Goal: Entertainment & Leisure: Consume media (video, audio)

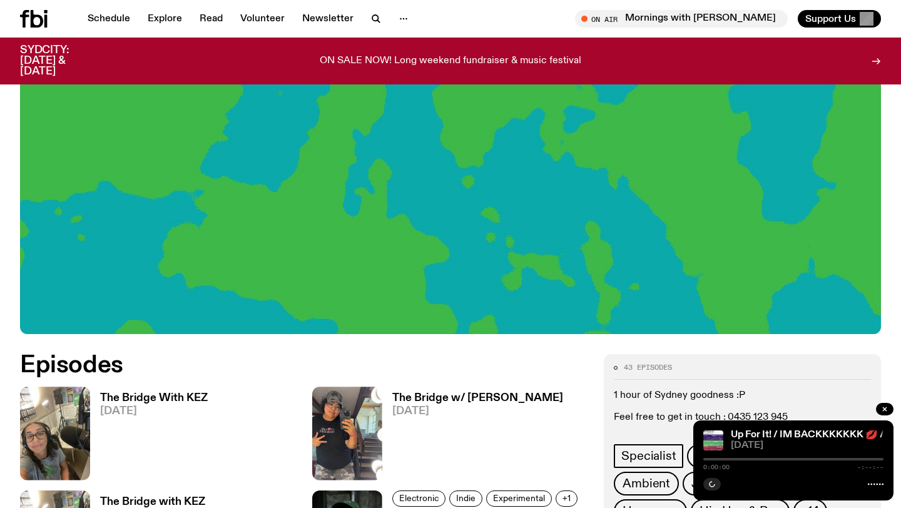
scroll to position [578, 0]
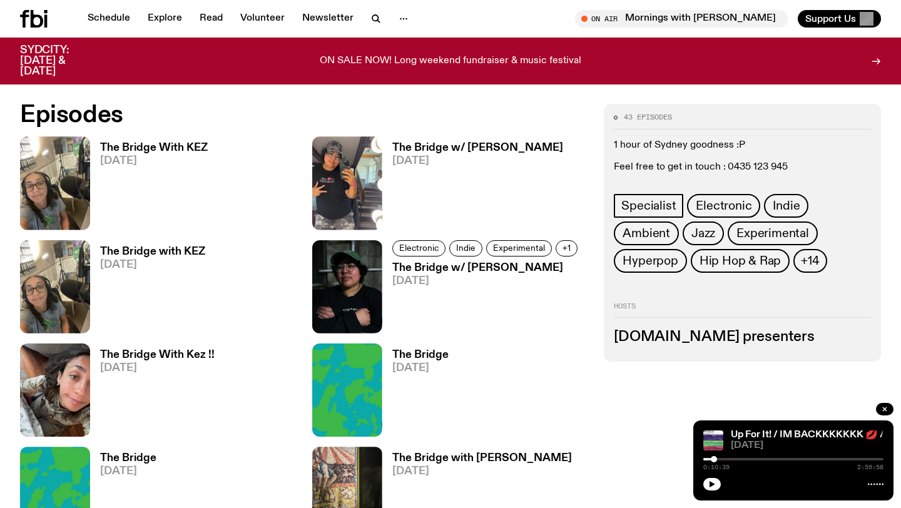
click at [152, 151] on h3 "The Bridge With KEZ" at bounding box center [154, 148] width 108 height 11
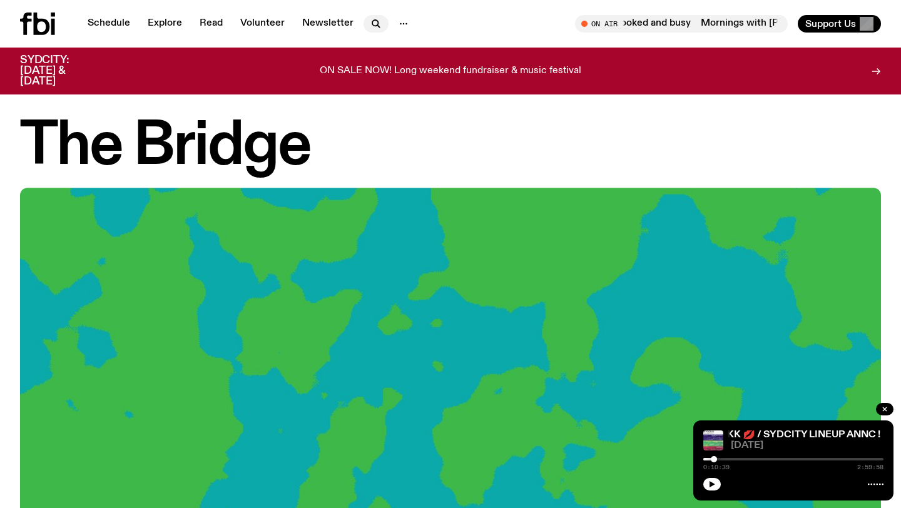
click at [369, 24] on icon "button" at bounding box center [376, 23] width 15 height 15
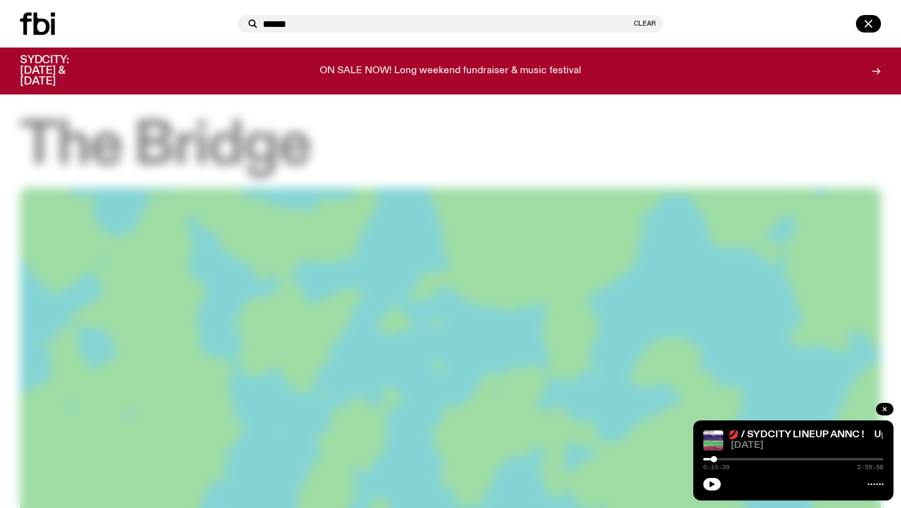
type input "******"
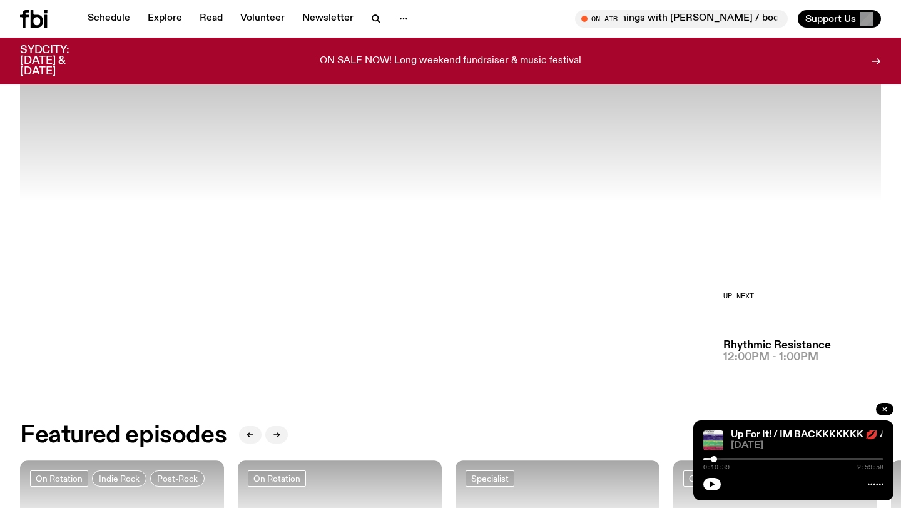
scroll to position [223, 0]
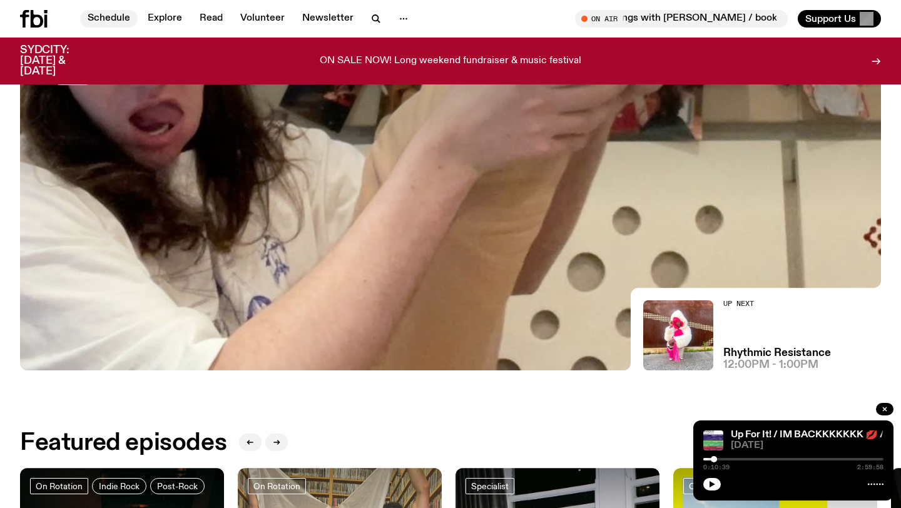
click at [111, 27] on link "Schedule" at bounding box center [109, 19] width 58 height 18
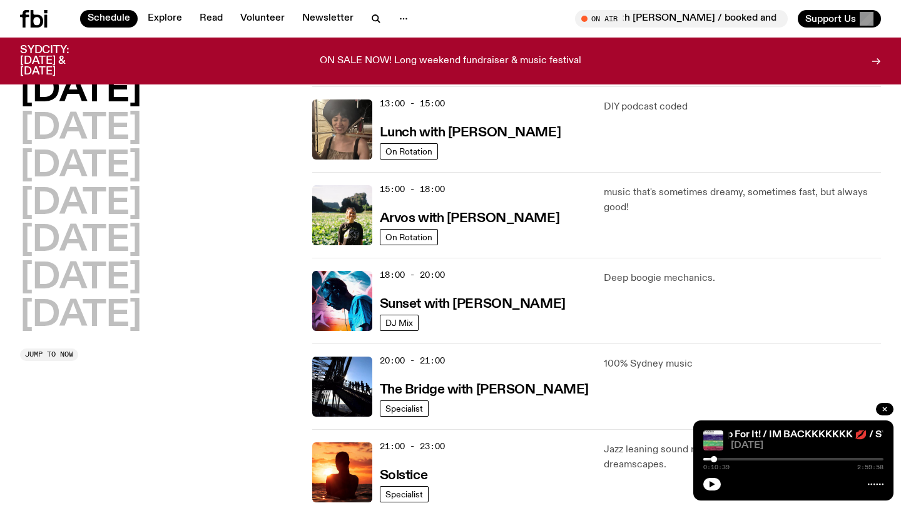
scroll to position [493, 0]
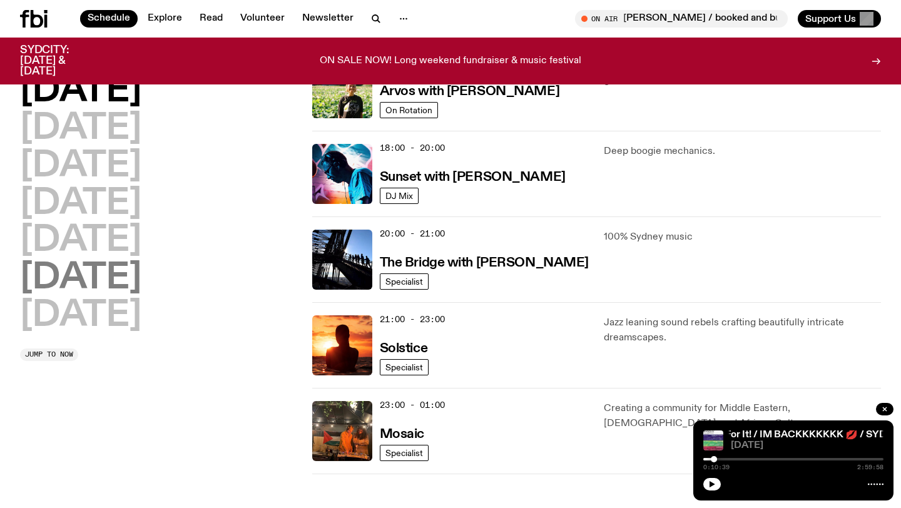
click at [133, 275] on h2 "[DATE]" at bounding box center [80, 278] width 121 height 35
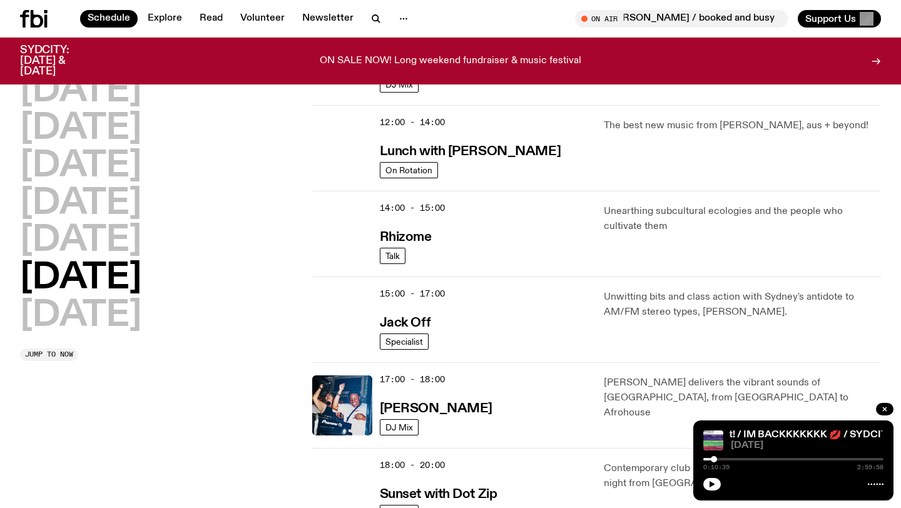
scroll to position [692, 0]
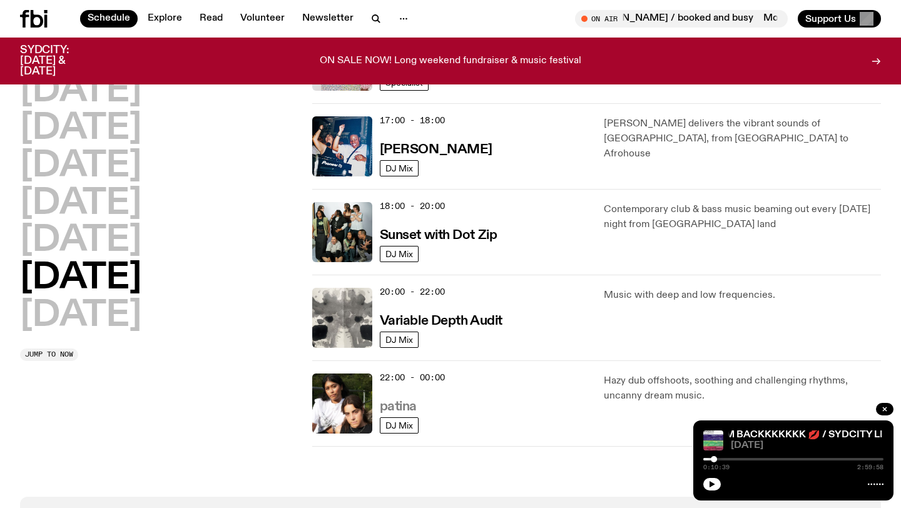
click at [400, 406] on h3 "patina" at bounding box center [398, 407] width 37 height 13
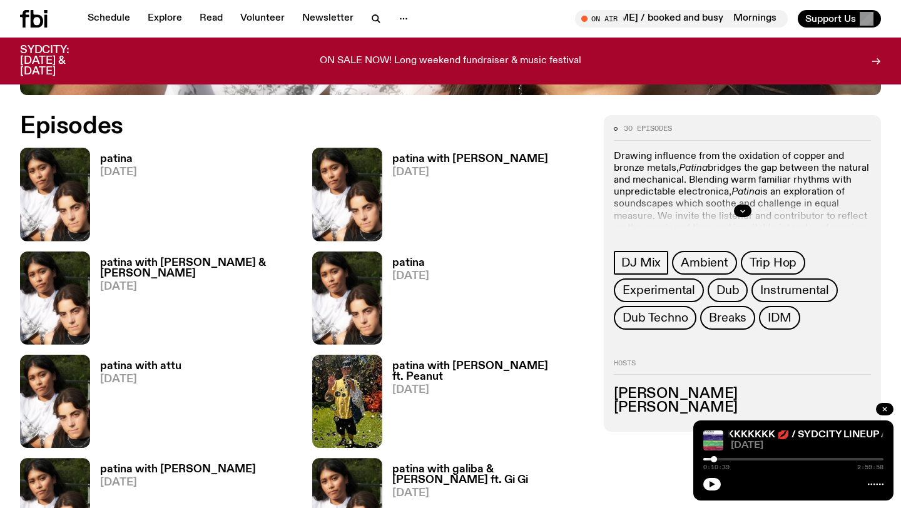
scroll to position [574, 0]
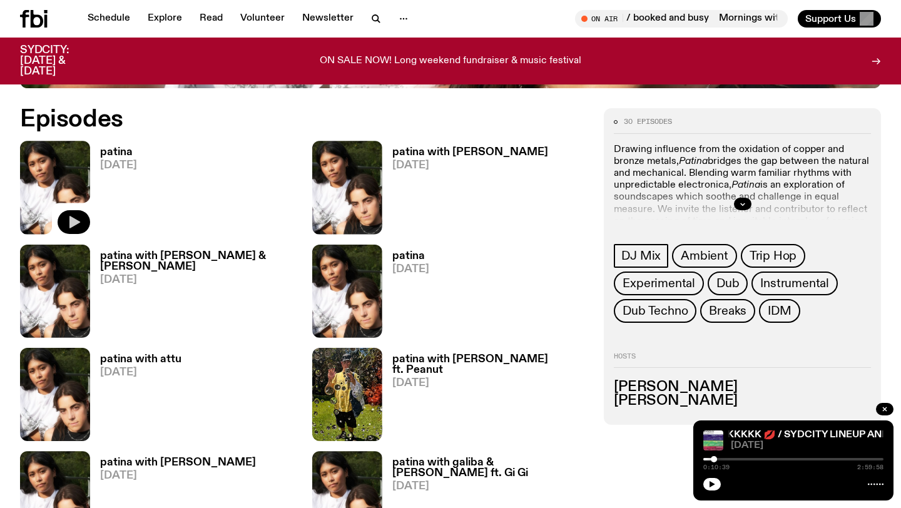
click at [77, 220] on icon "button" at bounding box center [73, 222] width 15 height 15
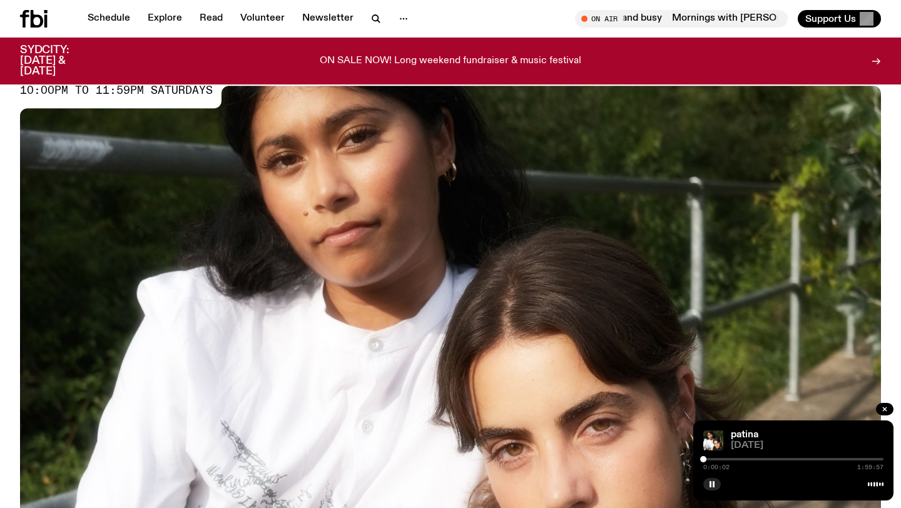
scroll to position [297, 0]
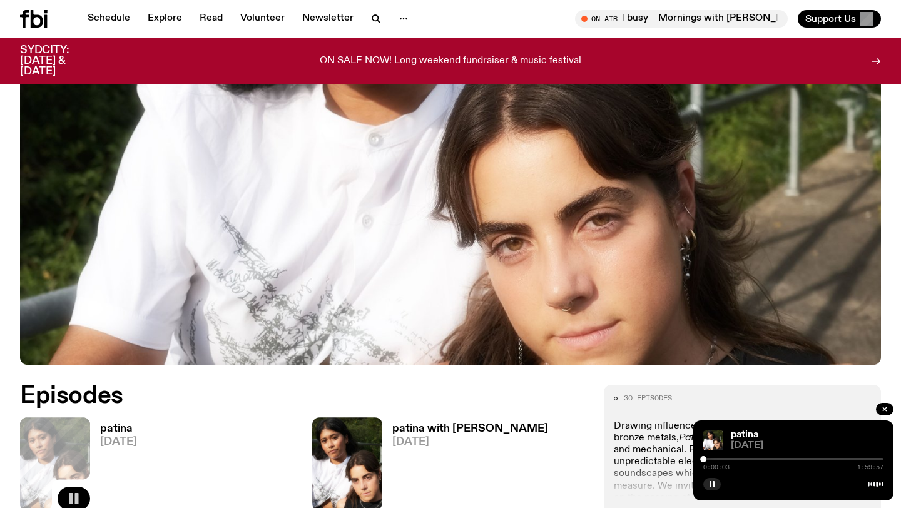
click at [803, 459] on div at bounding box center [794, 459] width 180 height 3
click at [807, 459] on div at bounding box center [794, 459] width 180 height 3
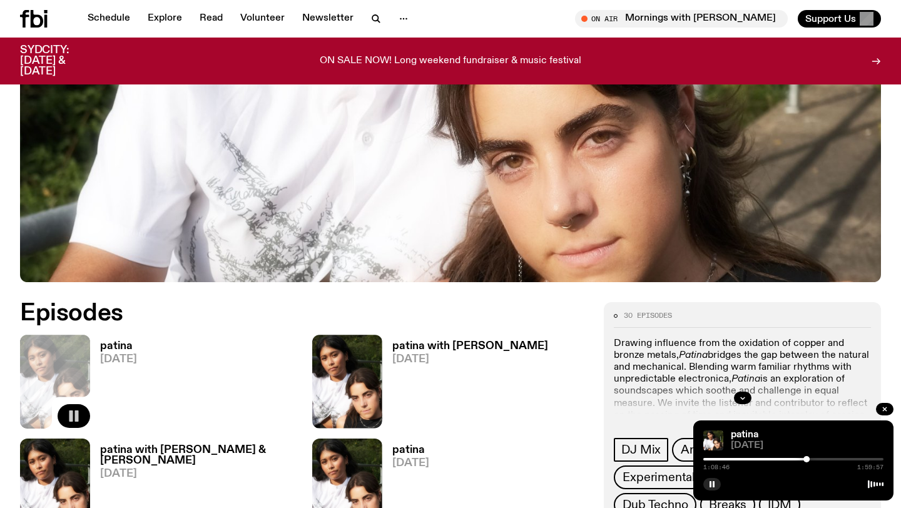
scroll to position [412, 0]
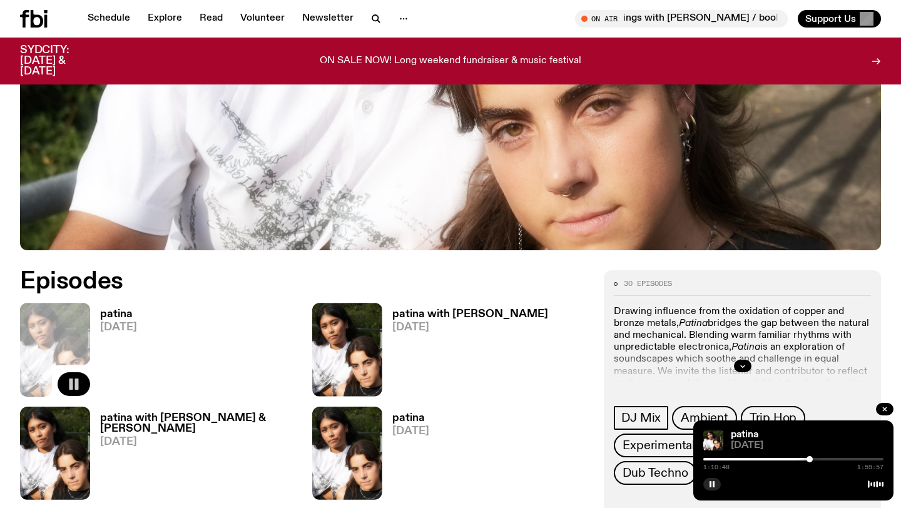
click at [811, 461] on div at bounding box center [810, 459] width 6 height 6
click at [747, 367] on button "button" at bounding box center [743, 366] width 18 height 13
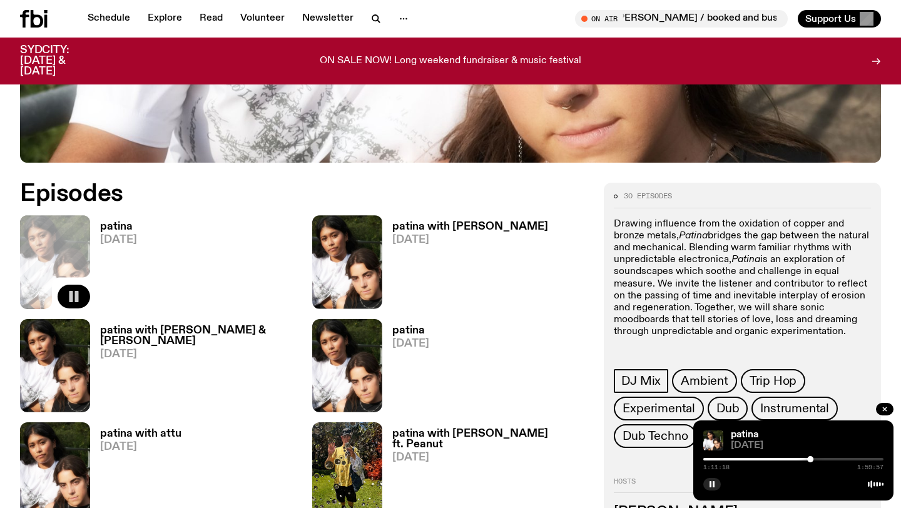
scroll to position [462, 0]
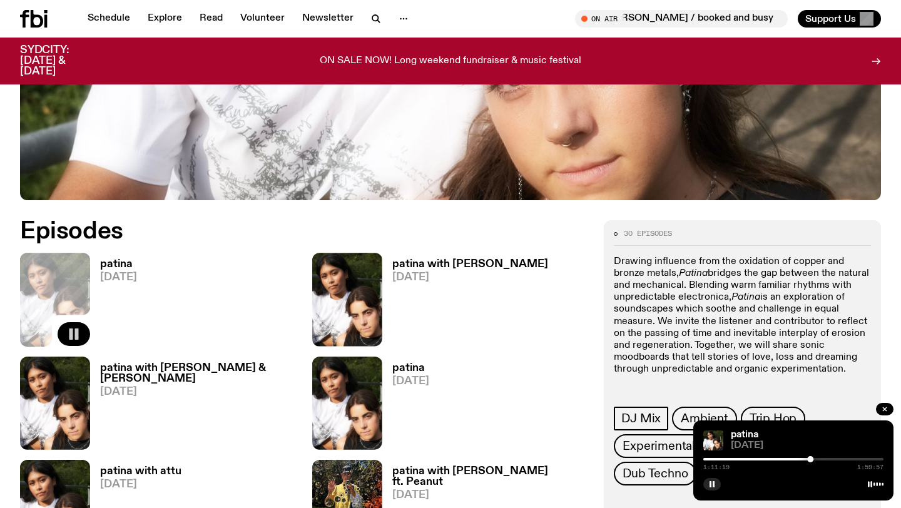
click at [131, 259] on h3 "patina" at bounding box center [118, 264] width 37 height 11
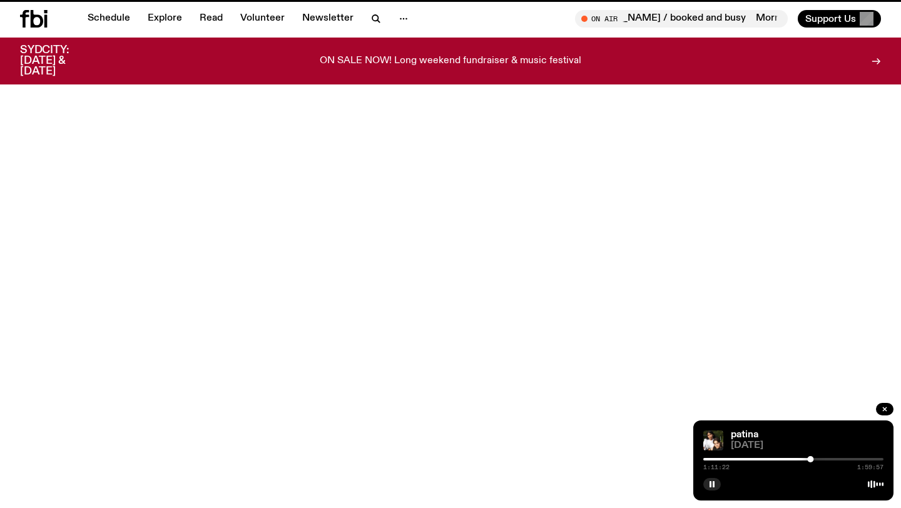
scroll to position [462, 0]
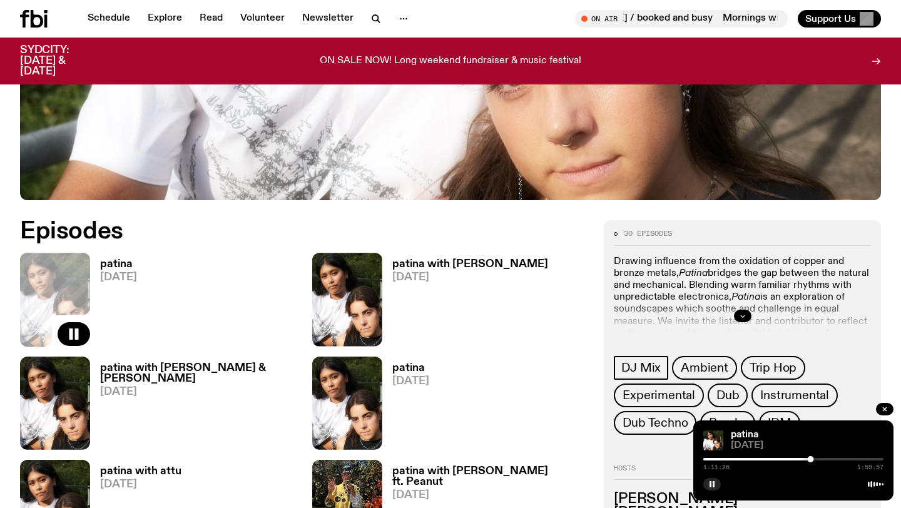
click at [741, 319] on icon "button" at bounding box center [743, 316] width 8 height 8
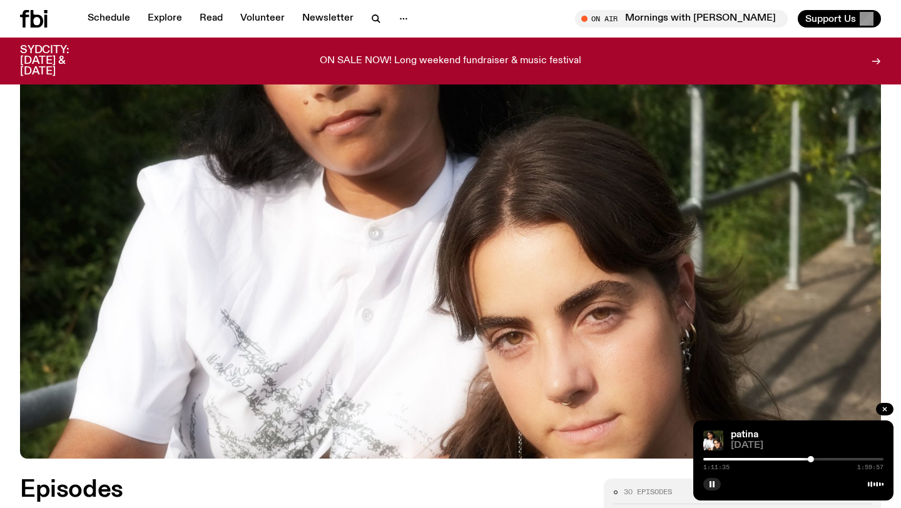
scroll to position [232, 0]
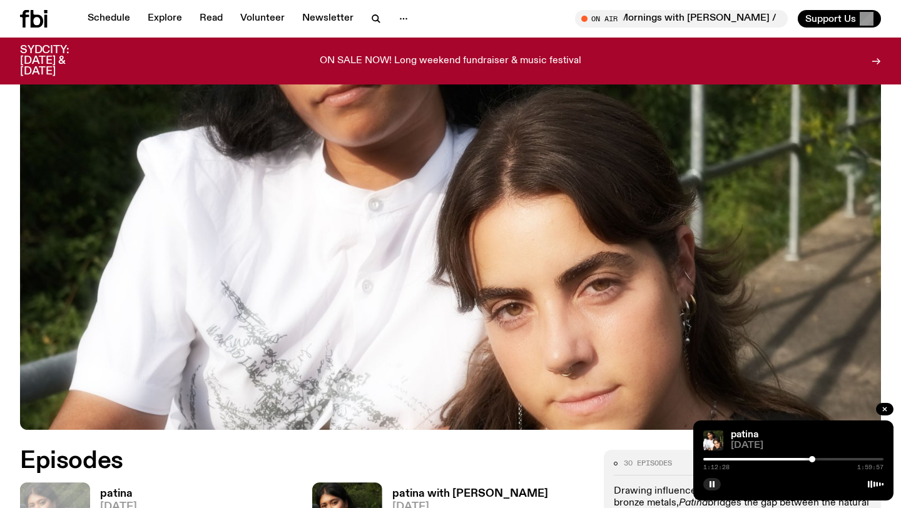
click at [812, 458] on div at bounding box center [812, 459] width 6 height 6
click at [813, 458] on div at bounding box center [813, 459] width 6 height 6
click at [815, 459] on div at bounding box center [813, 459] width 6 height 6
click at [817, 459] on div at bounding box center [815, 459] width 6 height 6
click at [819, 459] on div at bounding box center [817, 459] width 6 height 6
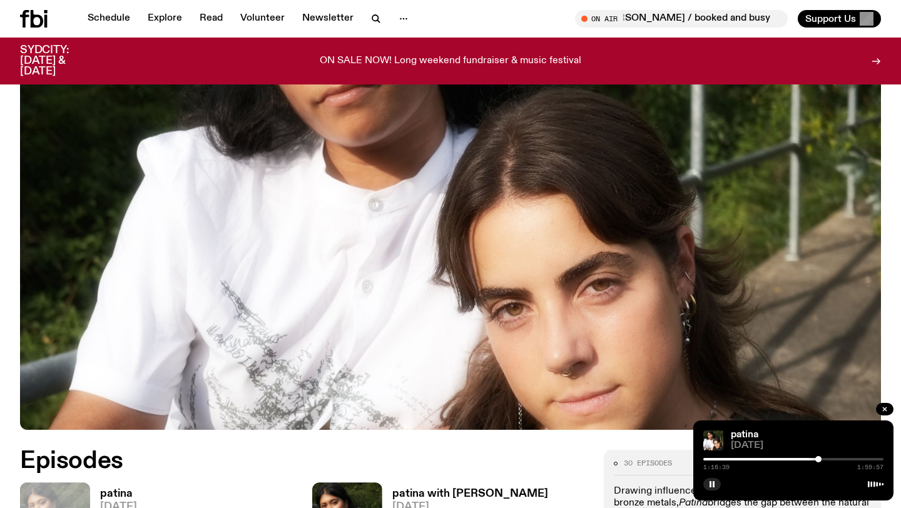
click at [820, 458] on div at bounding box center [819, 459] width 6 height 6
click at [821, 458] on div at bounding box center [820, 459] width 6 height 6
click at [822, 458] on div at bounding box center [822, 459] width 6 height 6
click at [823, 458] on div at bounding box center [823, 459] width 6 height 6
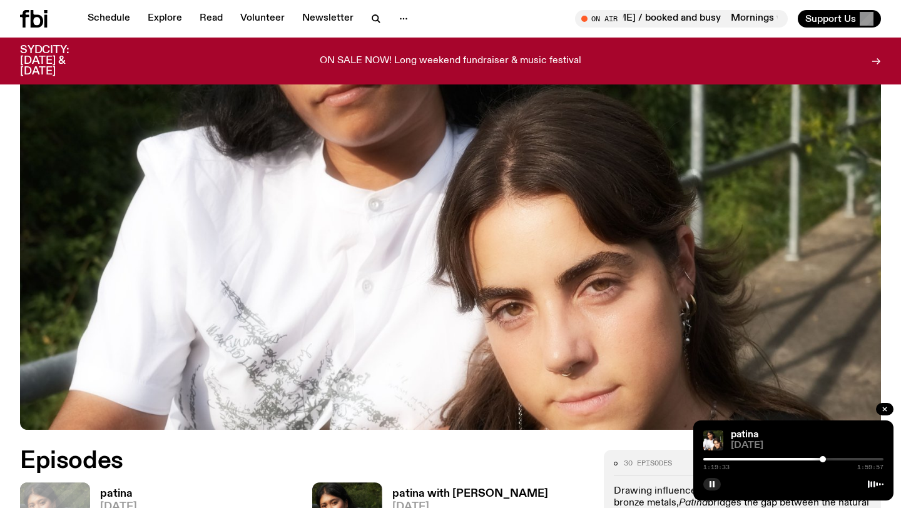
click at [824, 458] on div at bounding box center [823, 459] width 6 height 6
click at [824, 459] on div at bounding box center [824, 459] width 6 height 6
click at [826, 459] on div at bounding box center [826, 459] width 6 height 6
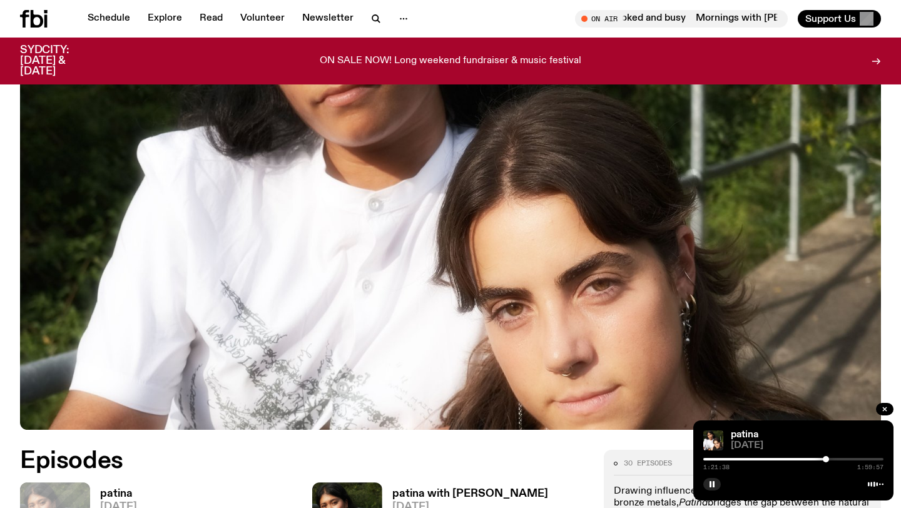
click at [826, 459] on div at bounding box center [826, 459] width 6 height 6
click at [827, 459] on div at bounding box center [826, 459] width 6 height 6
click at [827, 459] on div at bounding box center [827, 459] width 6 height 6
click at [829, 458] on div at bounding box center [827, 459] width 6 height 6
click at [832, 458] on div at bounding box center [829, 459] width 6 height 6
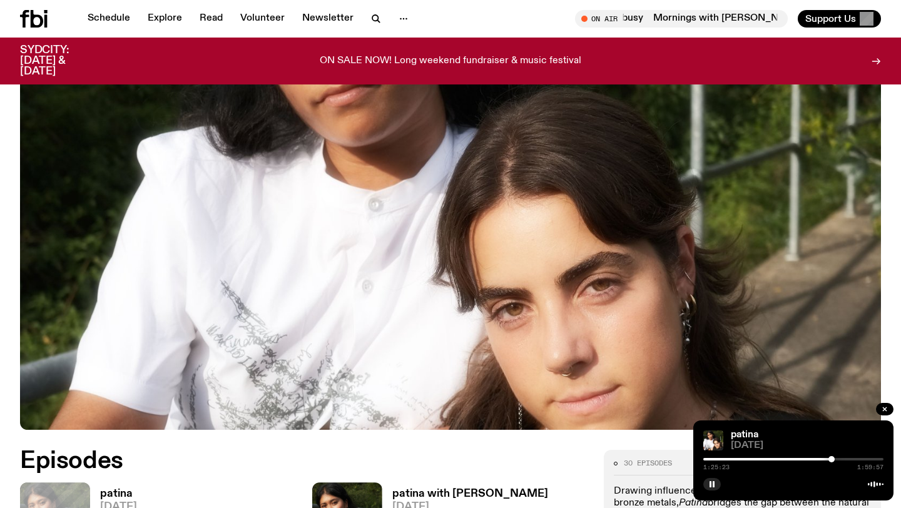
click at [835, 458] on div at bounding box center [794, 459] width 180 height 3
click at [837, 458] on div at bounding box center [835, 459] width 6 height 6
click at [839, 458] on div at bounding box center [837, 459] width 6 height 6
click at [843, 458] on div at bounding box center [794, 459] width 180 height 3
click at [845, 458] on div at bounding box center [845, 459] width 6 height 6
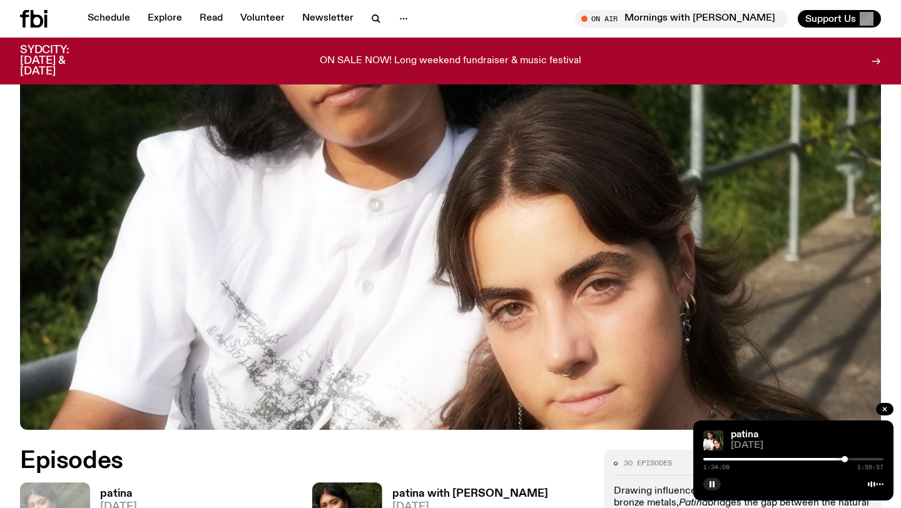
click at [846, 459] on div at bounding box center [845, 459] width 6 height 6
click at [848, 459] on div at bounding box center [846, 459] width 6 height 6
click at [851, 459] on div at bounding box center [848, 459] width 6 height 6
click at [853, 459] on div at bounding box center [851, 459] width 6 height 6
click at [854, 460] on div at bounding box center [854, 459] width 6 height 6
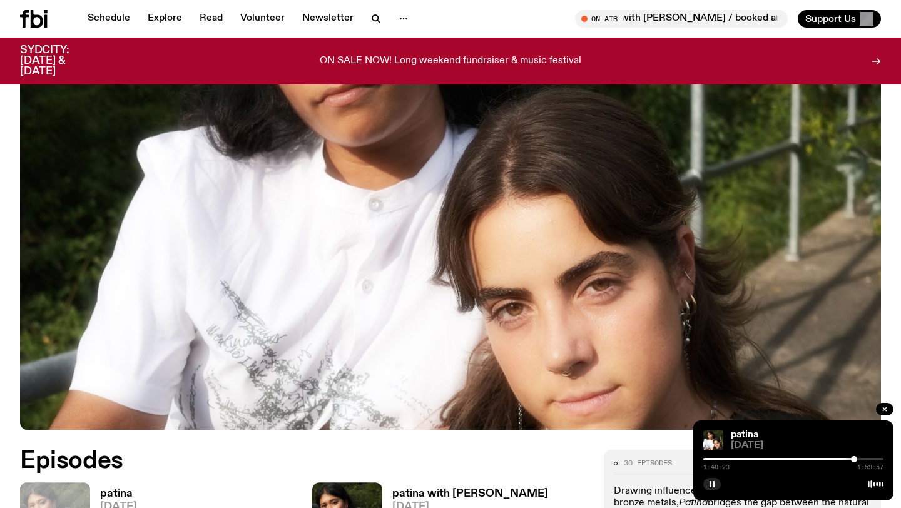
click at [856, 459] on div at bounding box center [854, 459] width 6 height 6
click at [859, 460] on div at bounding box center [856, 459] width 6 height 6
click at [725, 458] on div at bounding box center [769, 459] width 180 height 3
click at [742, 458] on div at bounding box center [794, 459] width 180 height 3
click at [752, 458] on div at bounding box center [794, 459] width 180 height 3
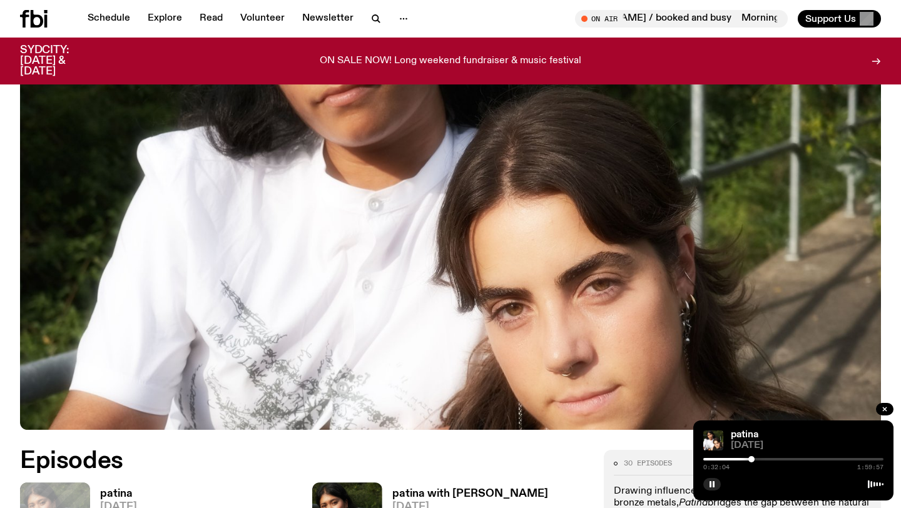
click at [763, 458] on div "0:32:04 1:59:57" at bounding box center [794, 463] width 180 height 15
click at [763, 458] on div at bounding box center [794, 459] width 180 height 3
click at [773, 458] on div at bounding box center [794, 459] width 180 height 3
click at [781, 458] on div at bounding box center [794, 459] width 180 height 3
click at [784, 458] on div at bounding box center [794, 459] width 180 height 3
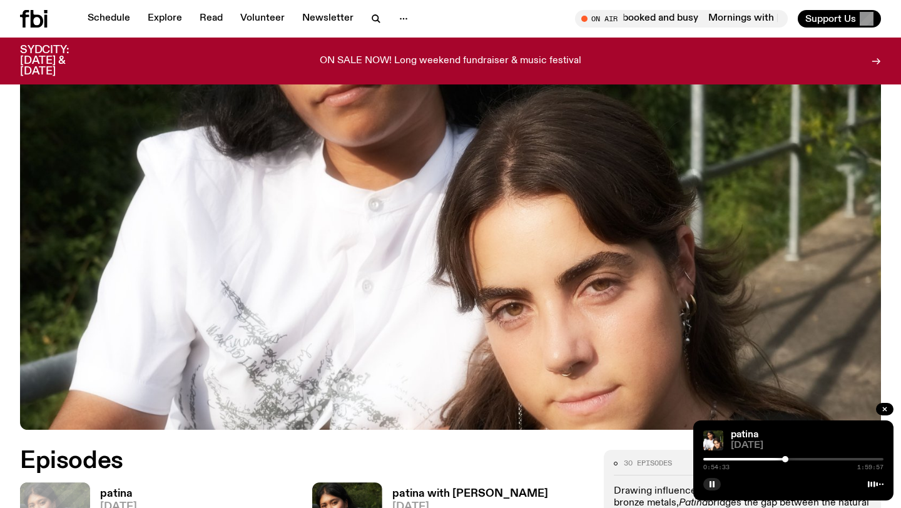
click at [786, 458] on div at bounding box center [785, 459] width 6 height 6
click at [787, 458] on div at bounding box center [785, 459] width 6 height 6
click at [791, 458] on div at bounding box center [794, 459] width 180 height 3
click at [791, 458] on div at bounding box center [791, 459] width 6 height 6
click at [792, 458] on div at bounding box center [791, 459] width 6 height 6
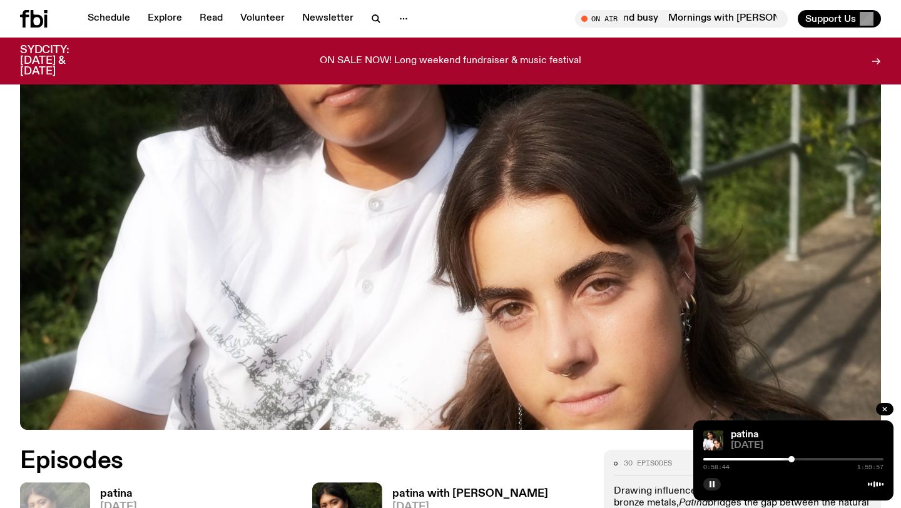
click at [794, 458] on div at bounding box center [792, 459] width 6 height 6
click at [797, 458] on div at bounding box center [794, 459] width 180 height 3
click at [798, 458] on div at bounding box center [797, 459] width 6 height 6
click at [801, 458] on div at bounding box center [798, 459] width 6 height 6
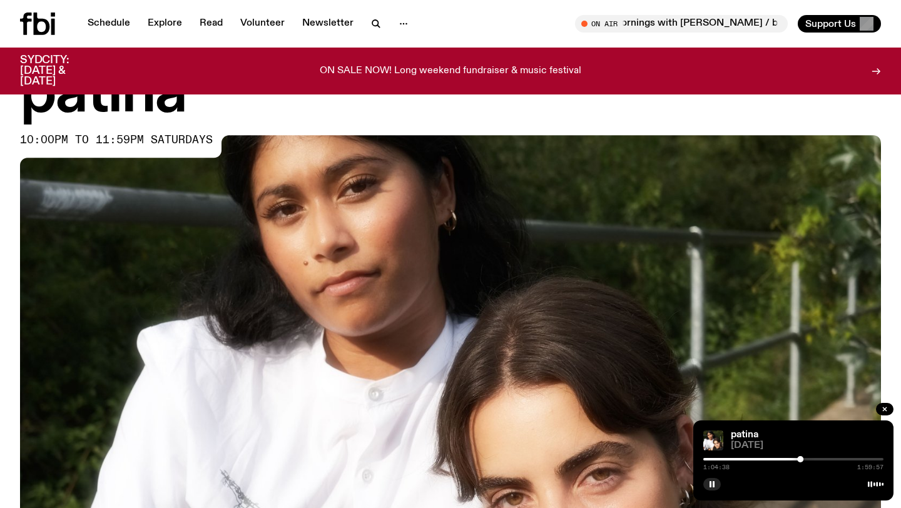
scroll to position [0, 0]
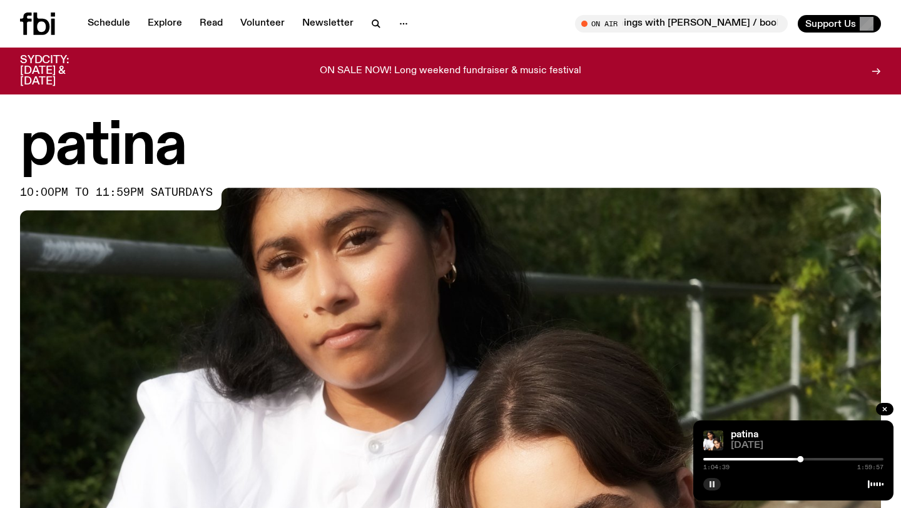
click at [714, 484] on rect "button" at bounding box center [714, 484] width 2 height 6
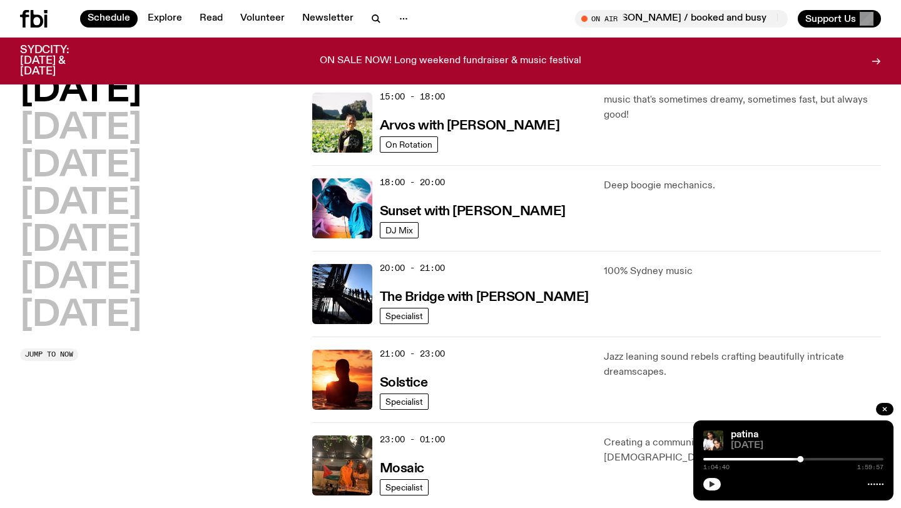
scroll to position [468, 0]
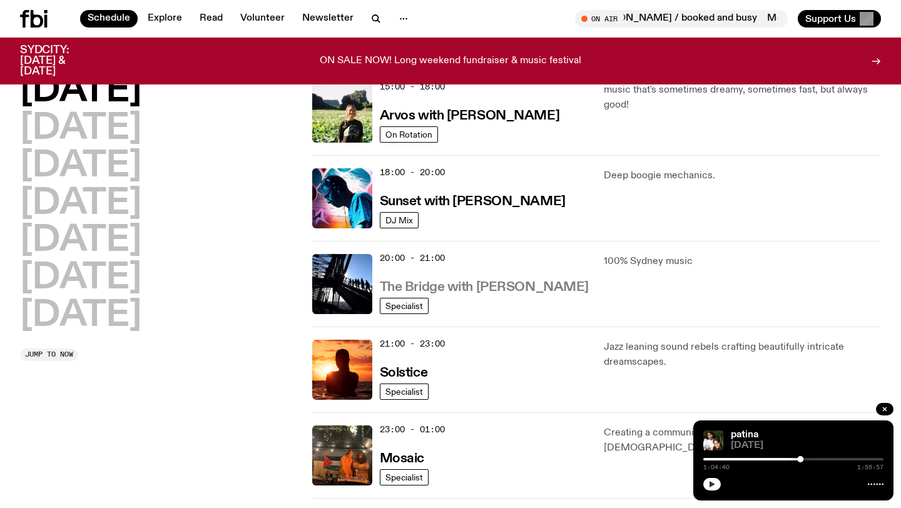
click at [538, 285] on h3 "The Bridge with [PERSON_NAME]" at bounding box center [484, 287] width 209 height 13
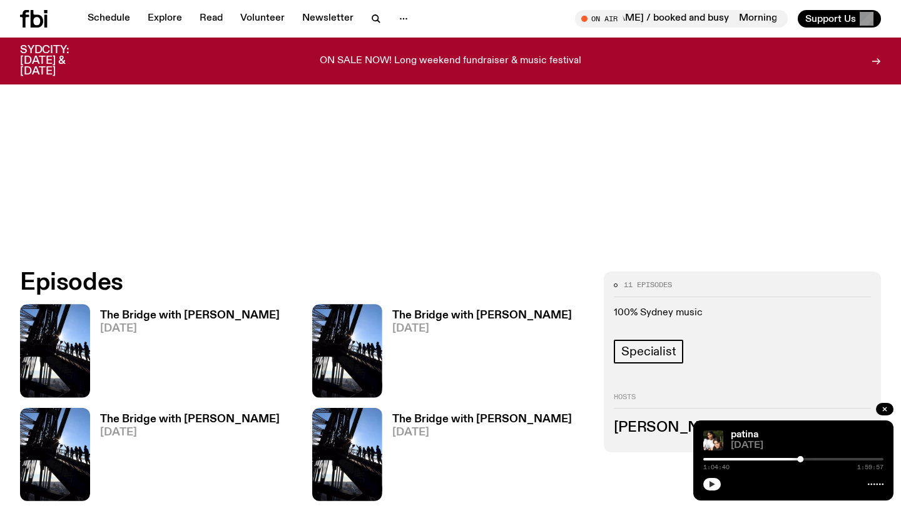
scroll to position [411, 0]
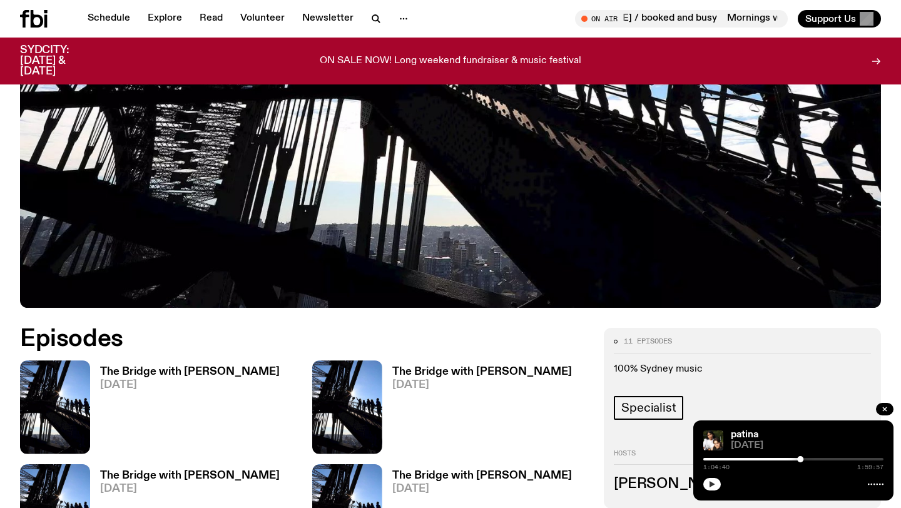
click at [146, 367] on h3 "The Bridge with [PERSON_NAME]" at bounding box center [190, 372] width 180 height 11
